Goal: Task Accomplishment & Management: Use online tool/utility

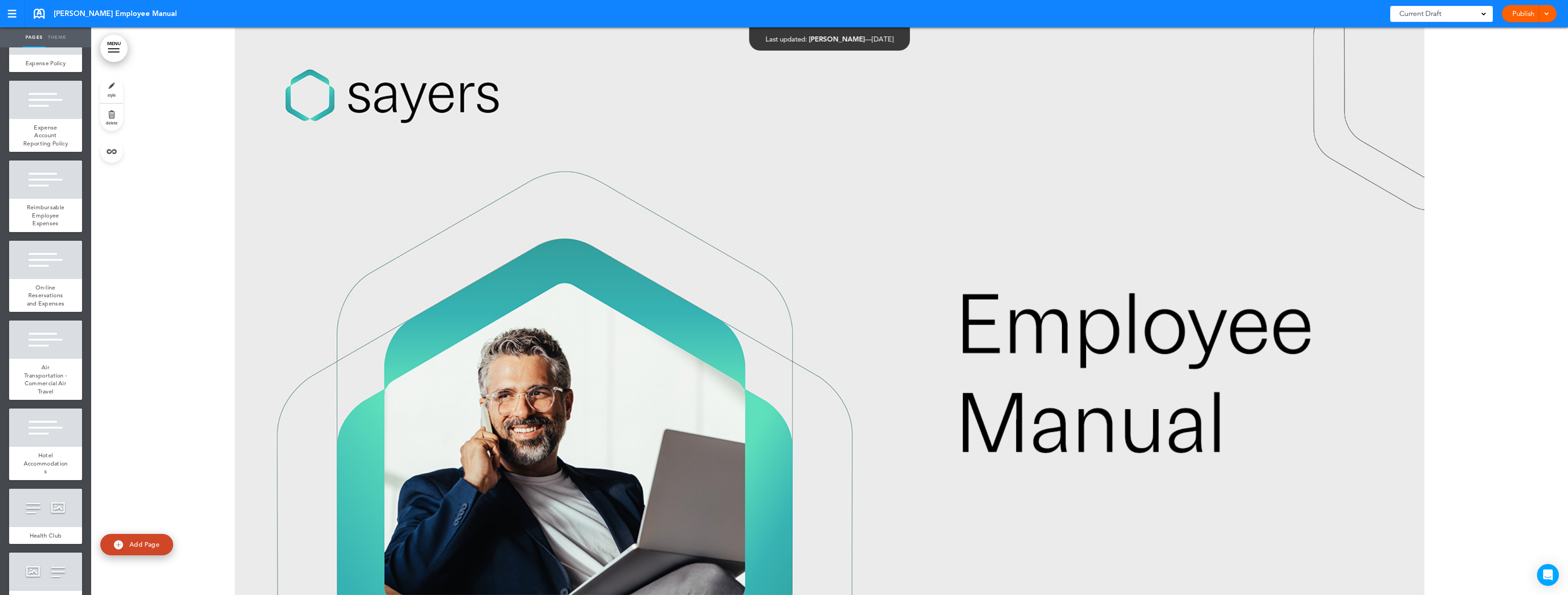
scroll to position [7044, 0]
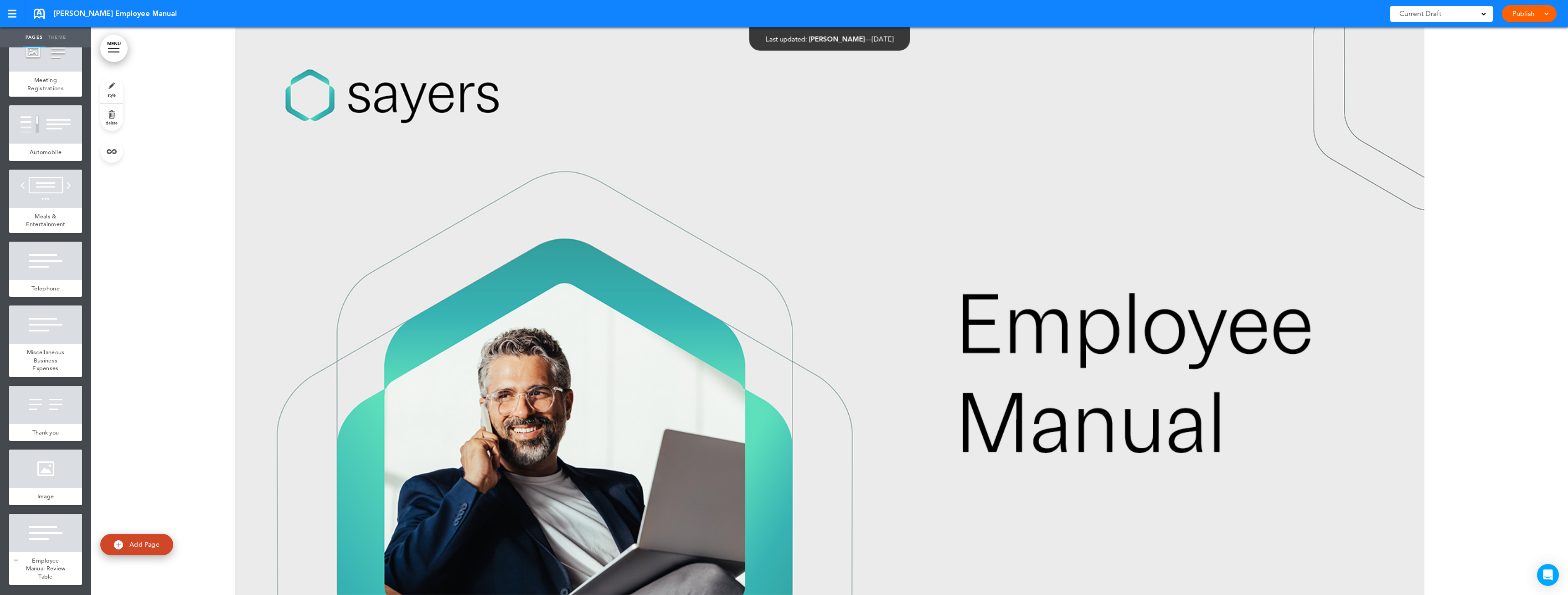
click at [49, 560] on span "Employee Manual Review Table" at bounding box center [46, 568] width 40 height 24
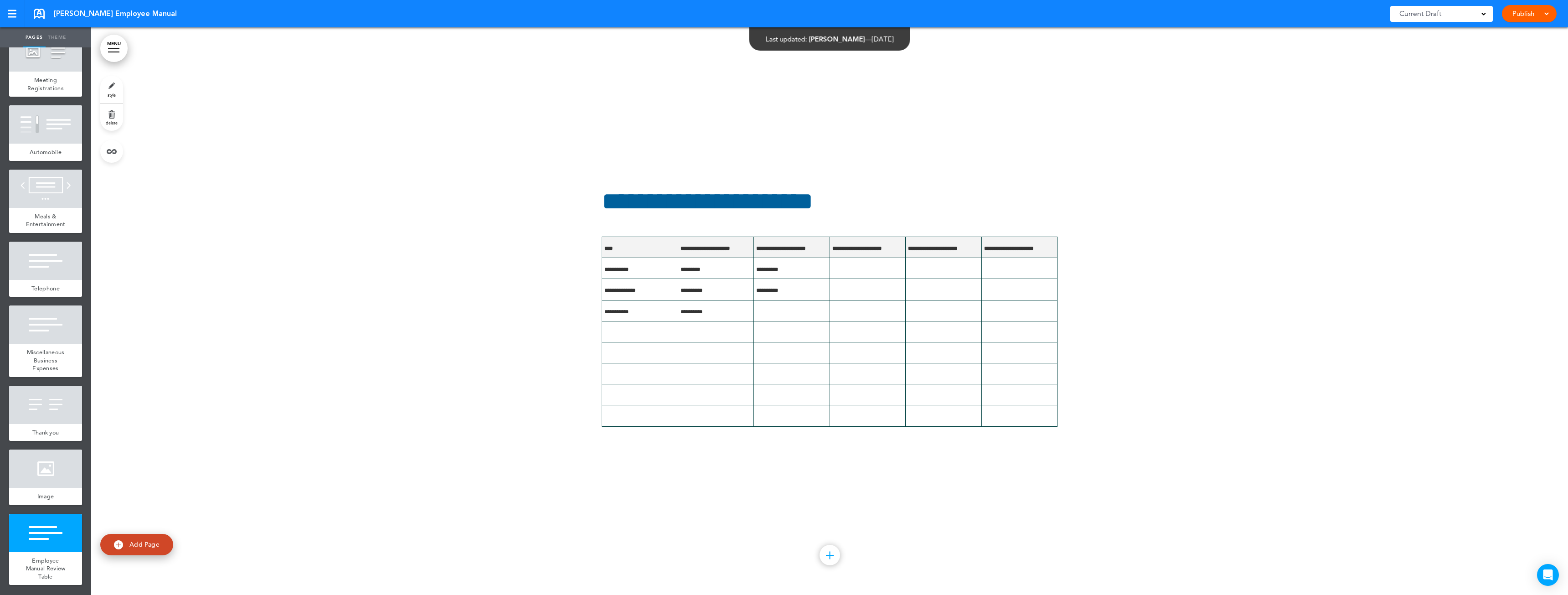
scroll to position [57836, 0]
click at [643, 334] on td at bounding box center [640, 331] width 76 height 21
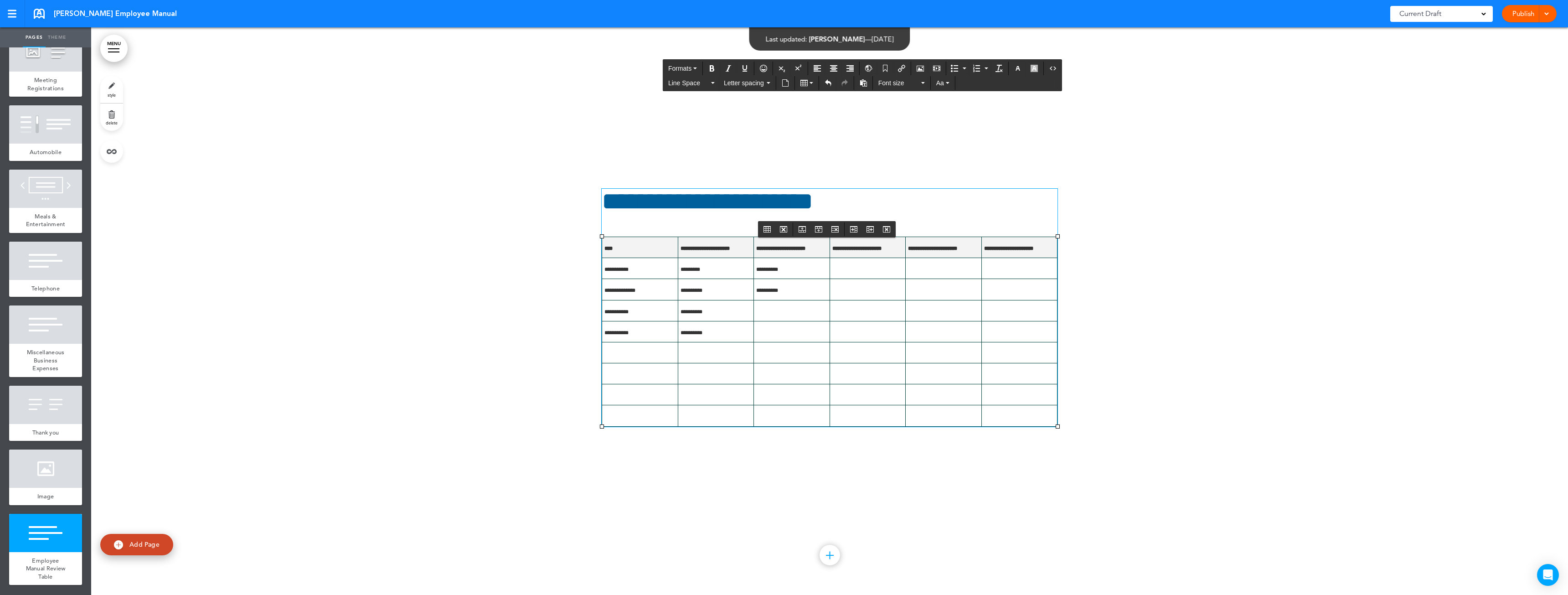
click at [765, 334] on td at bounding box center [792, 331] width 76 height 21
drag, startPoint x: 719, startPoint y: 331, endPoint x: 676, endPoint y: 336, distance: 43.3
click at [678, 336] on td "**********" at bounding box center [716, 331] width 76 height 21
click at [836, 270] on td at bounding box center [867, 269] width 76 height 21
click at [714, 311] on td "**********" at bounding box center [716, 311] width 76 height 21
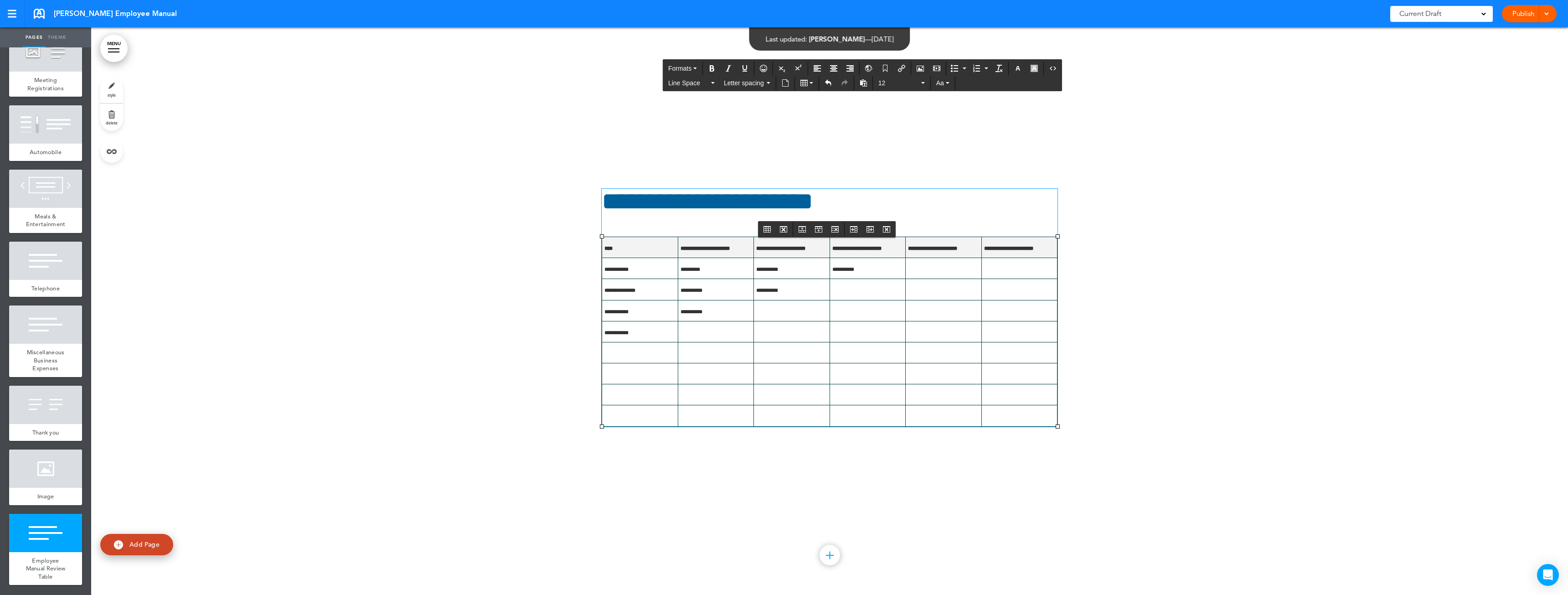
click at [1525, 18] on div "Publish Publish Preview Draft" at bounding box center [1529, 13] width 55 height 17
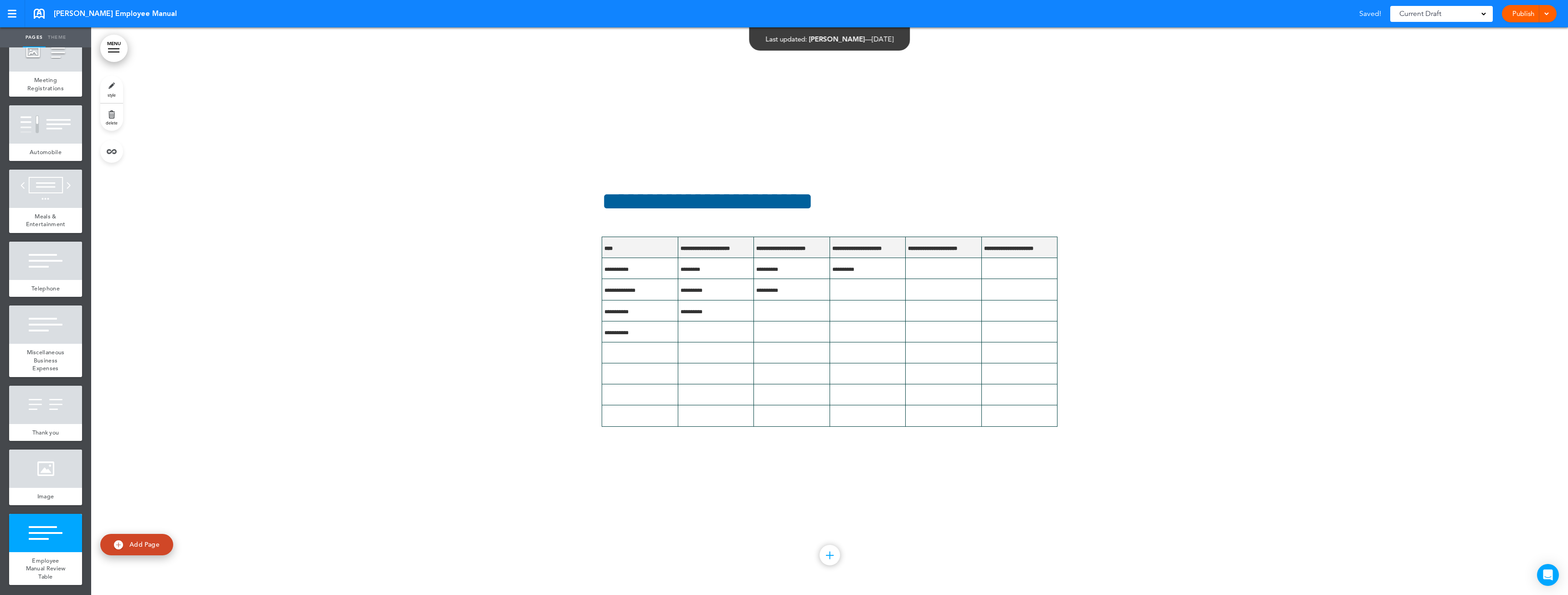
click at [1548, 17] on div at bounding box center [1545, 13] width 9 height 17
click at [1487, 41] on li "Publish" at bounding box center [1515, 35] width 81 height 21
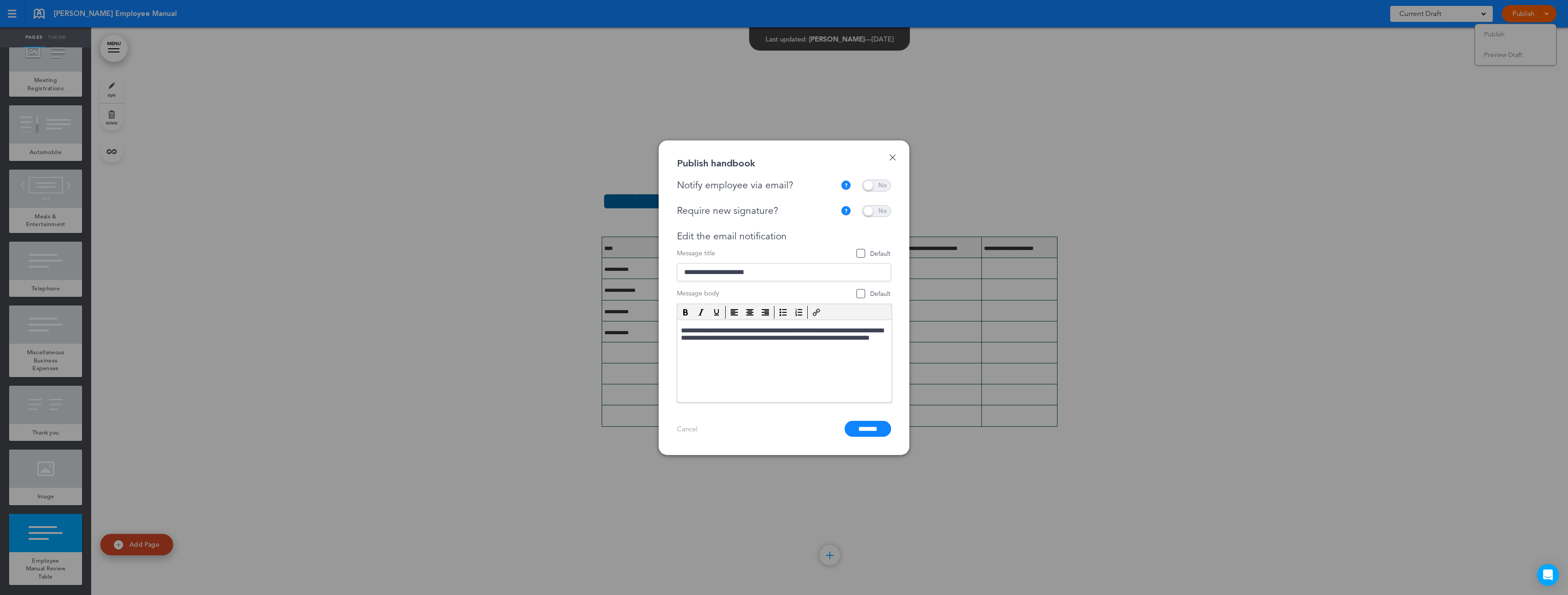
click at [884, 187] on span at bounding box center [877, 185] width 29 height 12
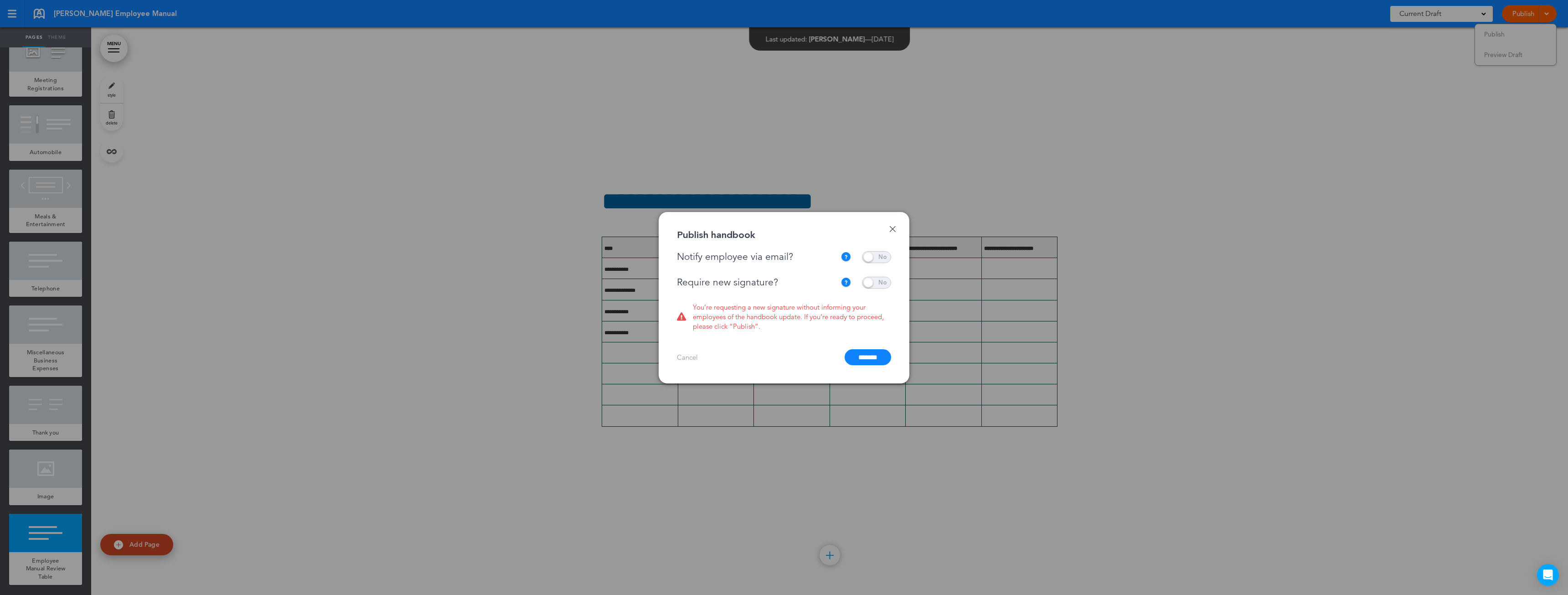
click at [881, 283] on span at bounding box center [877, 283] width 29 height 12
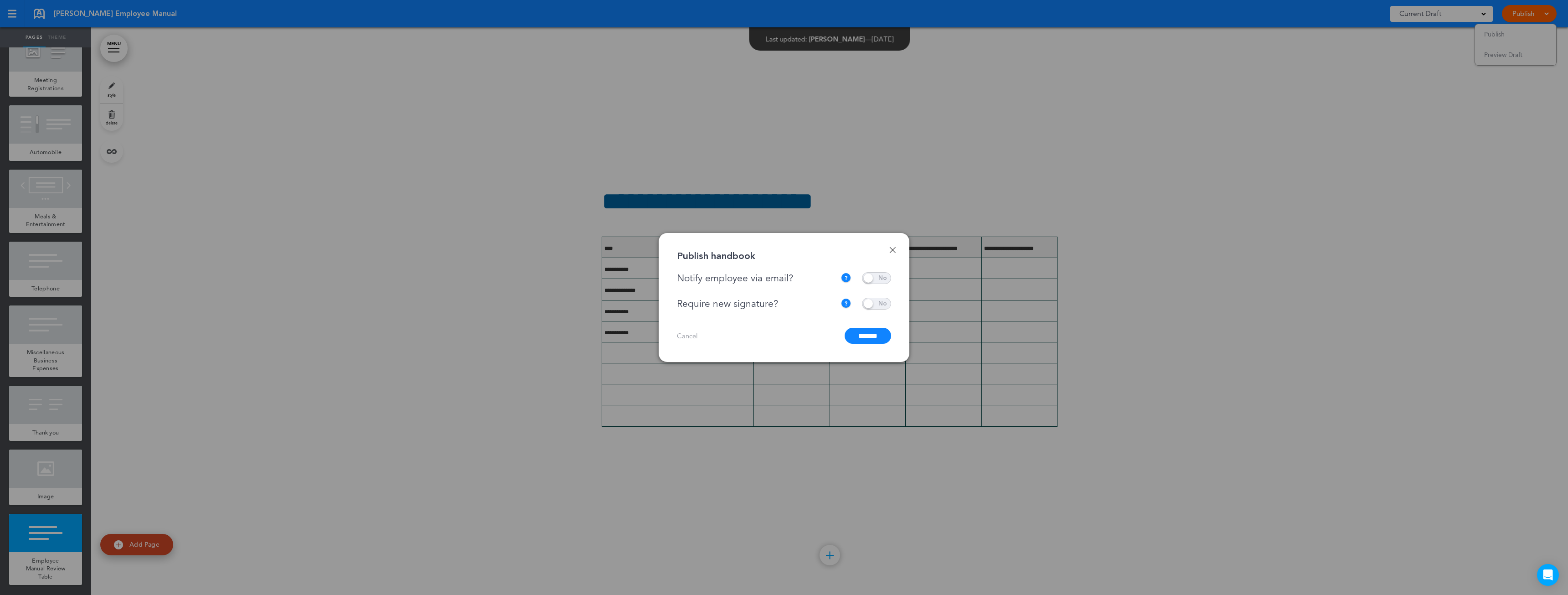
click at [873, 337] on input "*******" at bounding box center [868, 336] width 46 height 16
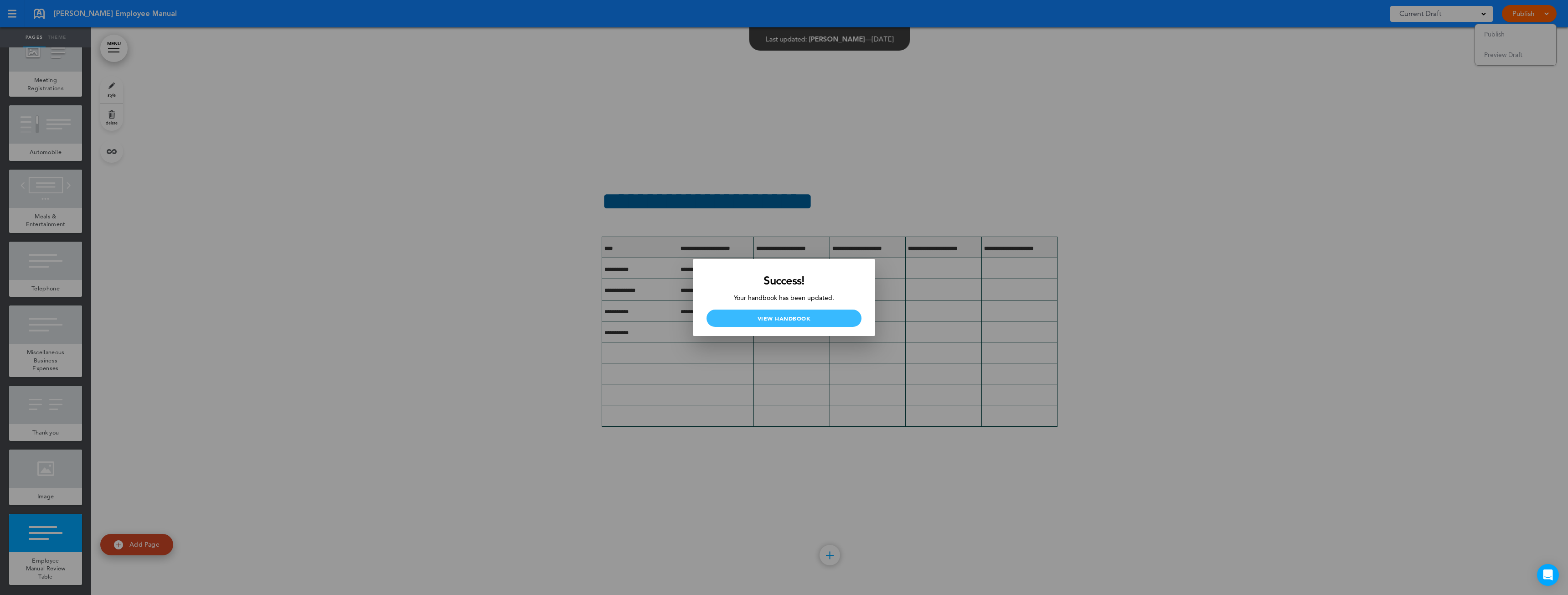
click at [846, 320] on link "View Handbook" at bounding box center [784, 318] width 155 height 17
click at [709, 58] on div at bounding box center [784, 297] width 1568 height 595
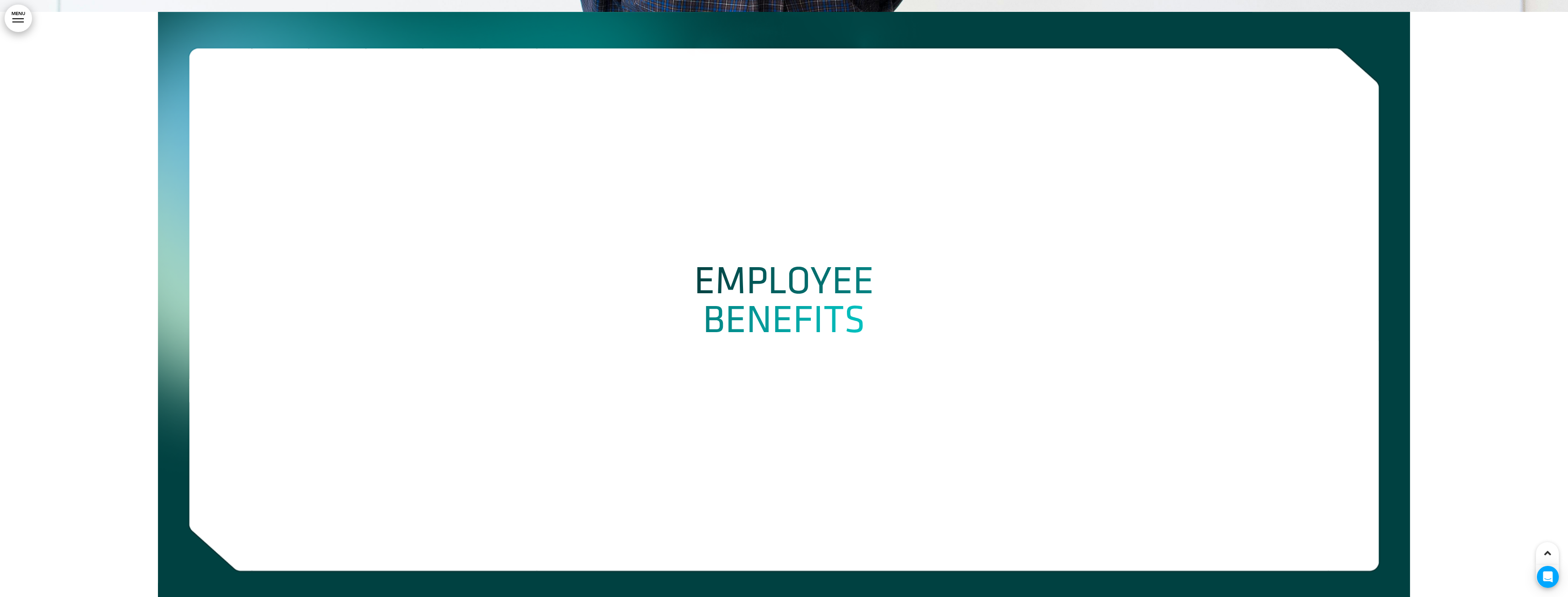
scroll to position [10558, 0]
